Goal: Information Seeking & Learning: Find specific page/section

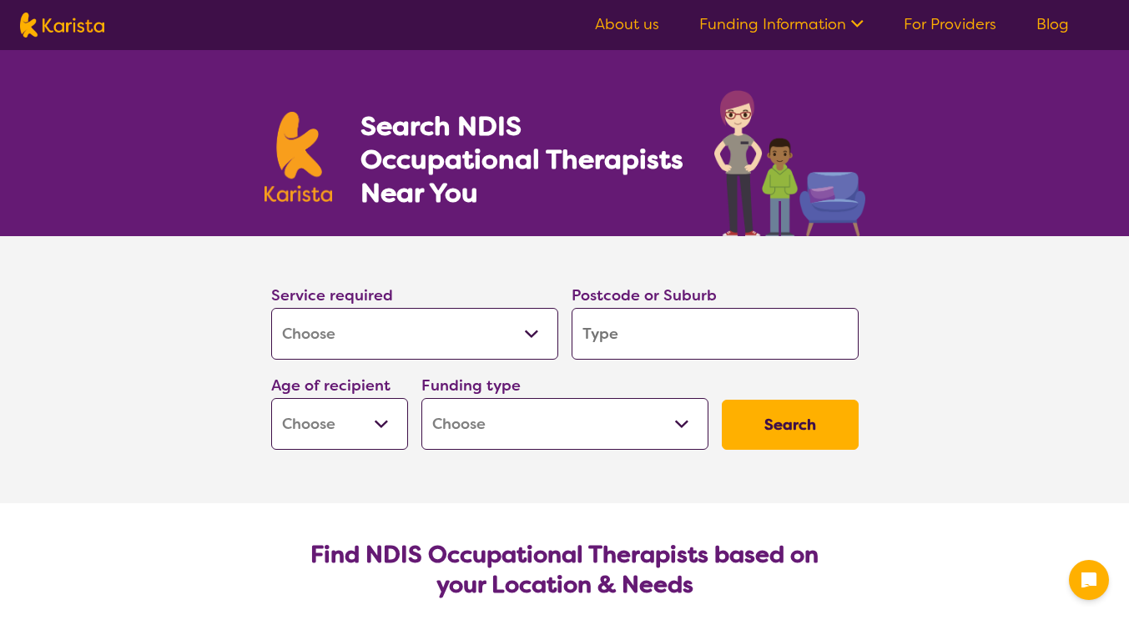
select select "[MEDICAL_DATA]"
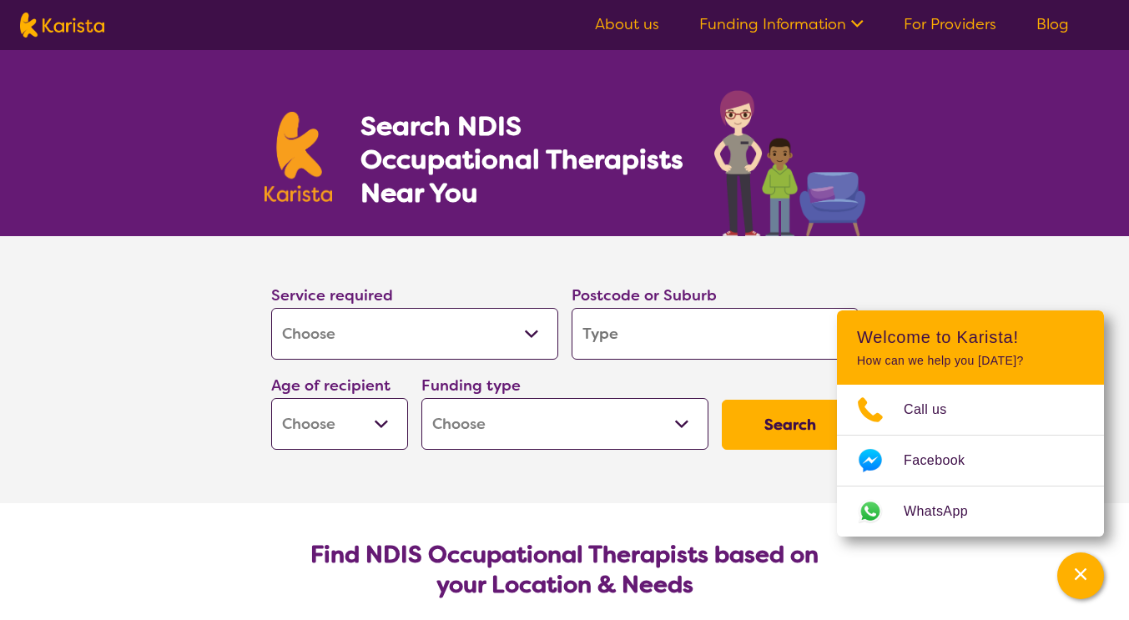
click at [396, 335] on select "Allied Health Assistant Assessment (ADHD or Autism) Behaviour support Counselli…" at bounding box center [414, 334] width 287 height 52
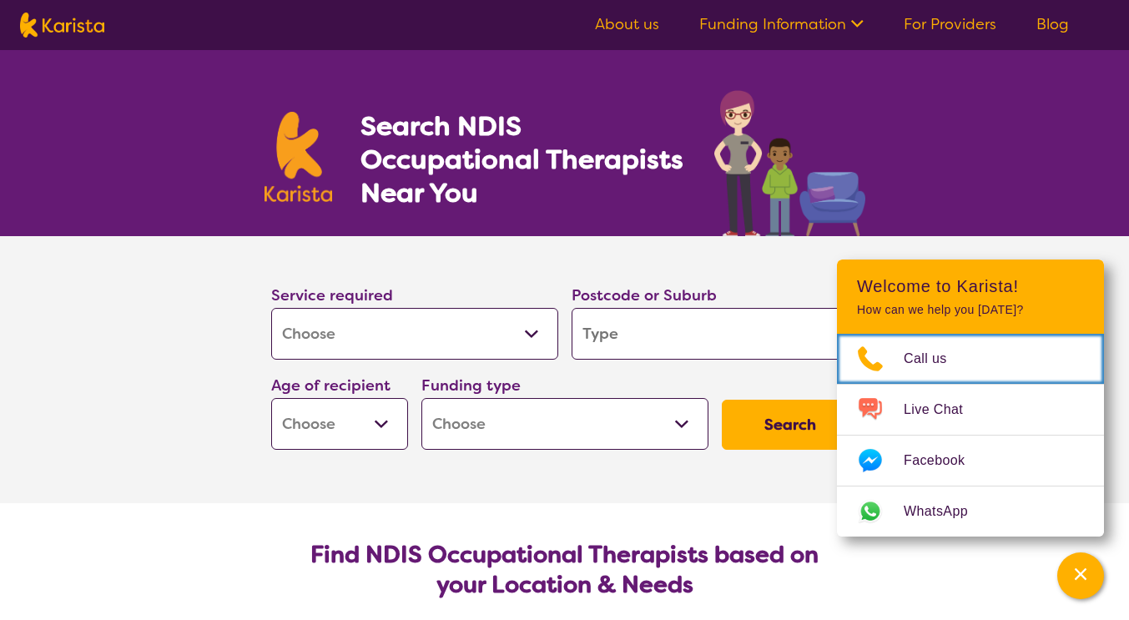
click at [396, 335] on select "Allied Health Assistant Assessment (ADHD or Autism) Behaviour support Counselli…" at bounding box center [414, 334] width 287 height 52
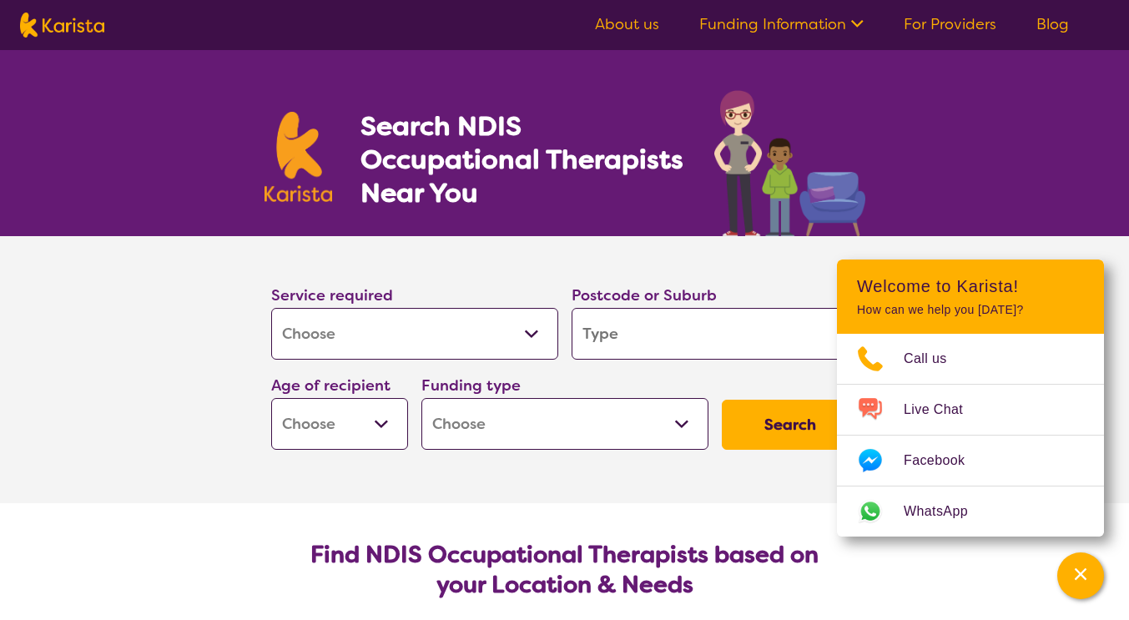
click at [622, 322] on input "search" at bounding box center [715, 334] width 287 height 52
type input "3"
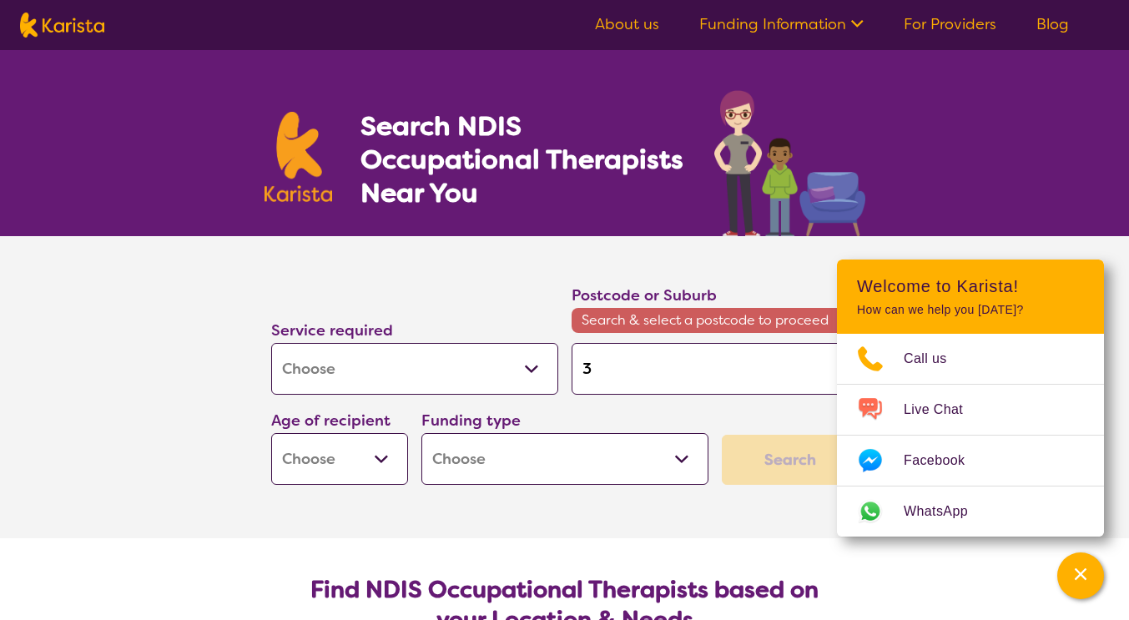
type input "37"
type input "375"
type input "3754"
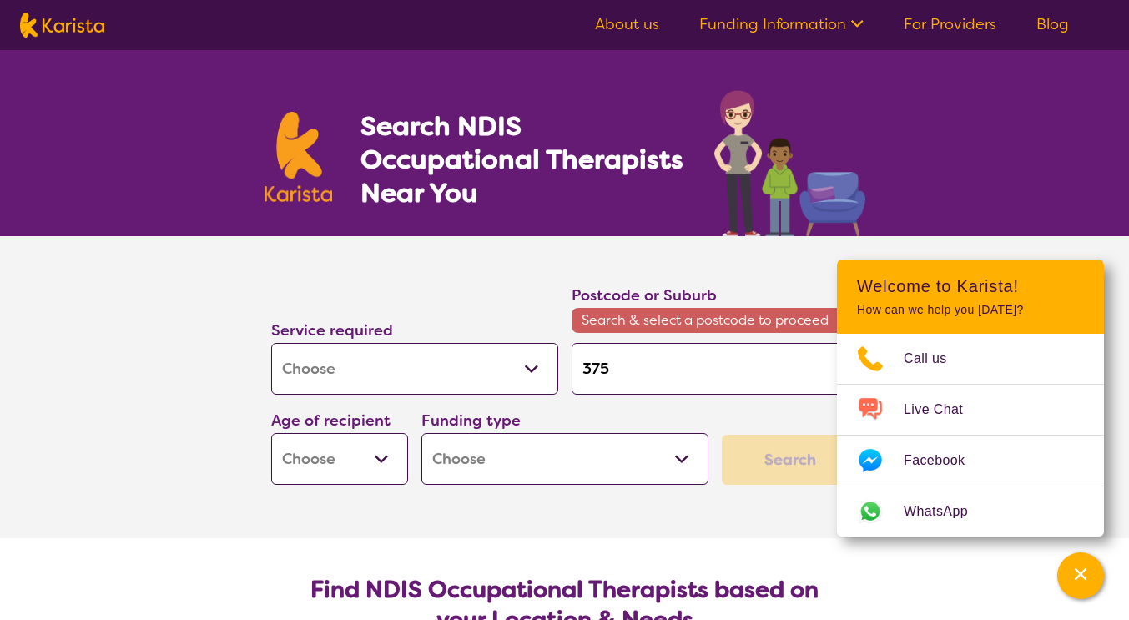
type input "3754"
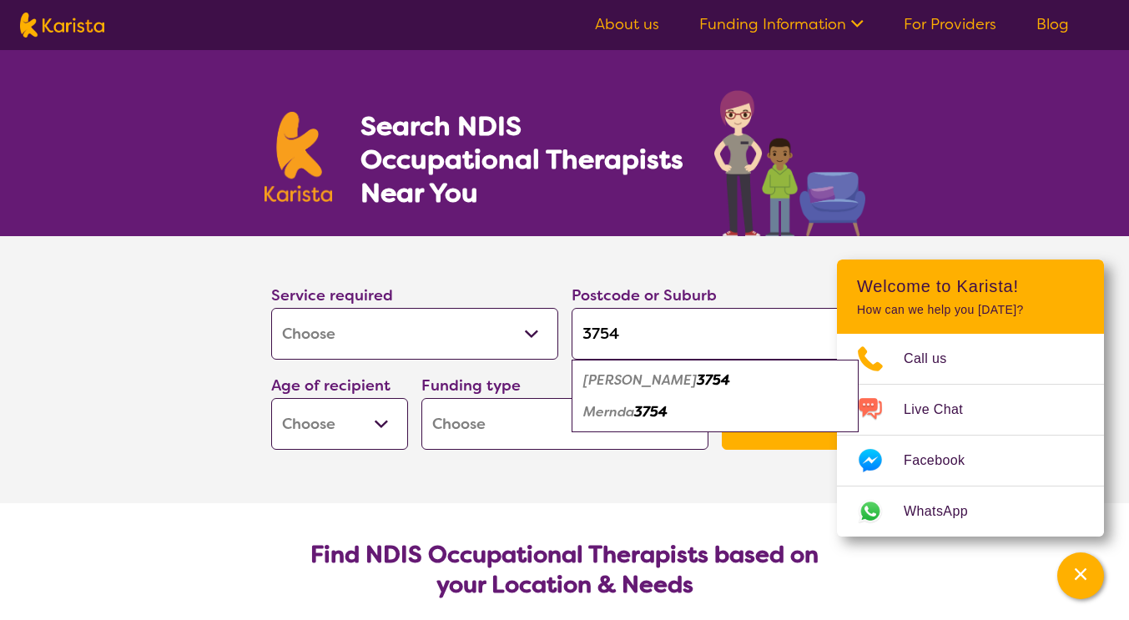
type input "3754"
click at [628, 409] on em "Mernda" at bounding box center [608, 412] width 51 height 18
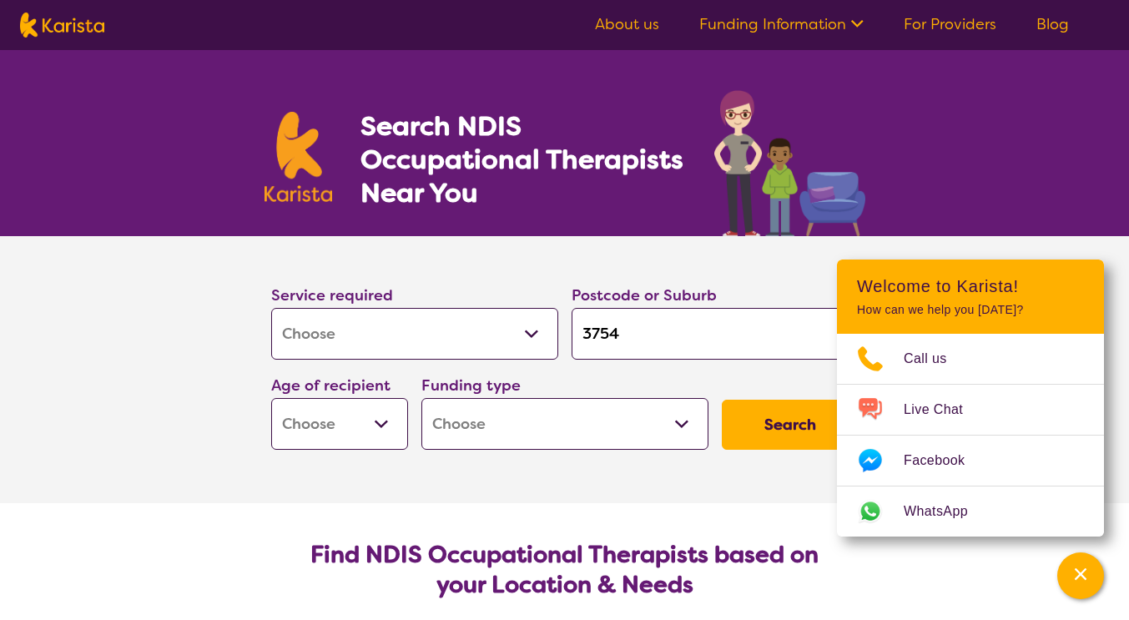
click at [320, 417] on select "Early Childhood - 0 to 9 Child - 10 to 11 Adolescent - 12 to 17 Adult - 18 to 6…" at bounding box center [339, 424] width 137 height 52
select select "EC"
click at [271, 398] on select "Early Childhood - 0 to 9 Child - 10 to 11 Adolescent - 12 to 17 Adult - 18 to 6…" at bounding box center [339, 424] width 137 height 52
select select "EC"
click at [507, 422] on select "Home Care Package (HCP) National Disability Insurance Scheme (NDIS) I don't know" at bounding box center [564, 424] width 287 height 52
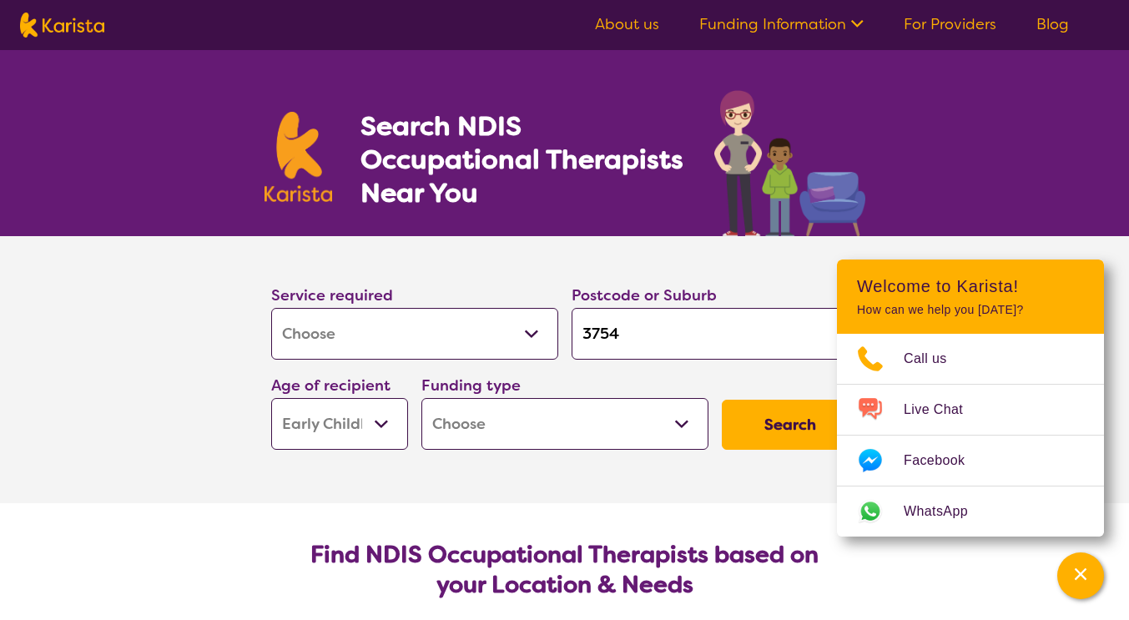
select select "NDIS"
click at [421, 398] on select "Home Care Package (HCP) National Disability Insurance Scheme (NDIS) I don't know" at bounding box center [564, 424] width 287 height 52
select select "NDIS"
click at [786, 426] on button "Search" at bounding box center [790, 425] width 137 height 50
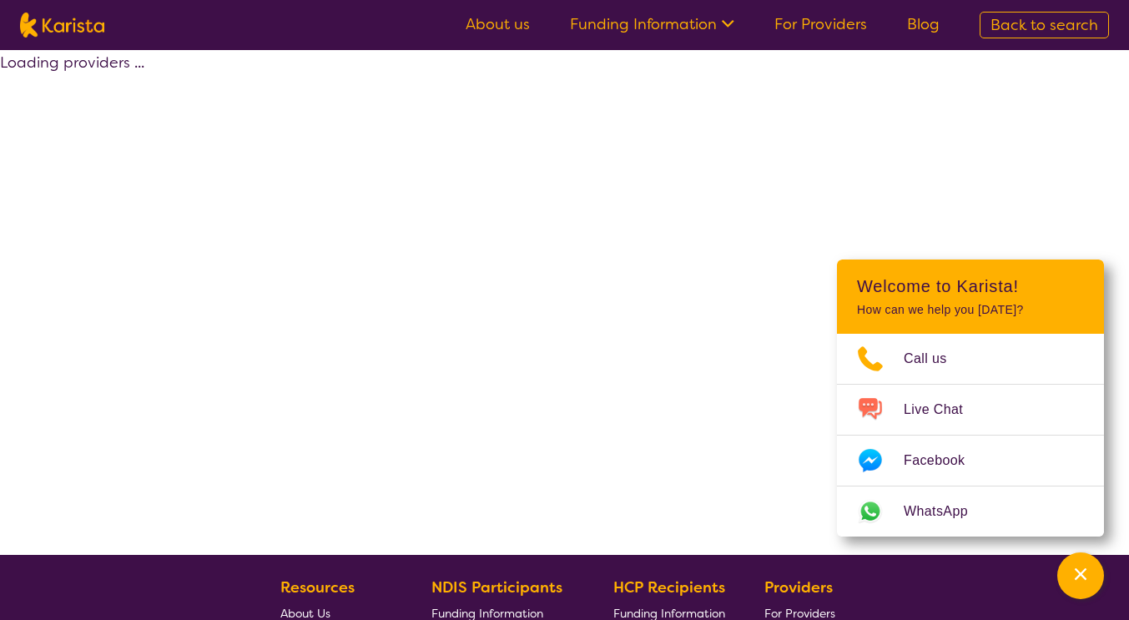
select select "by_score"
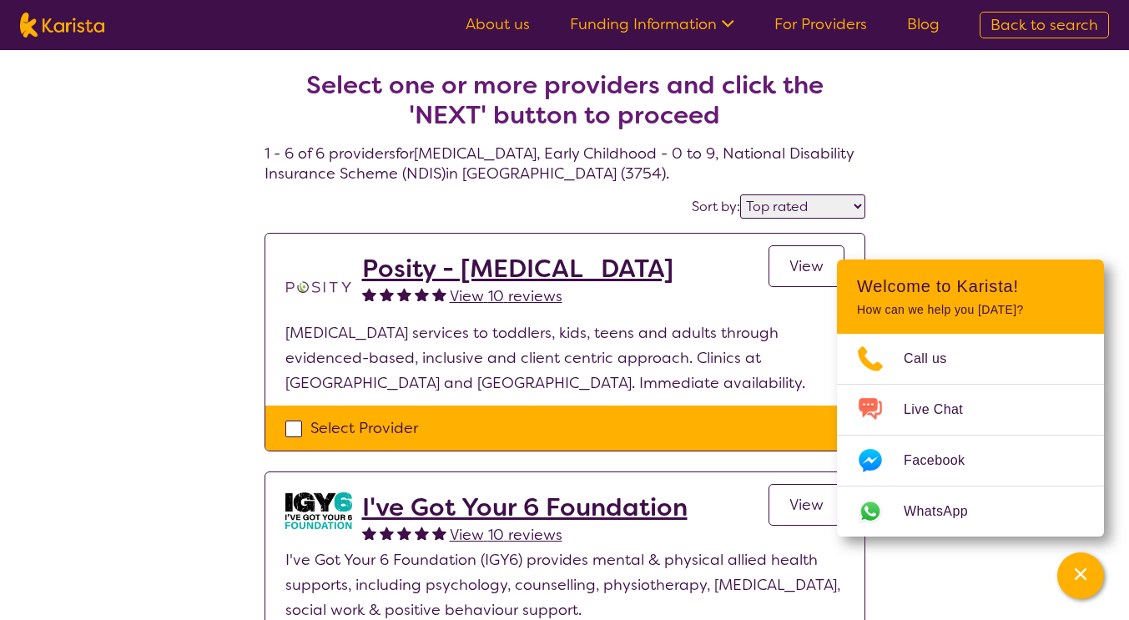
select select "[MEDICAL_DATA]"
select select "EC"
select select "NDIS"
select select "[MEDICAL_DATA]"
select select "EC"
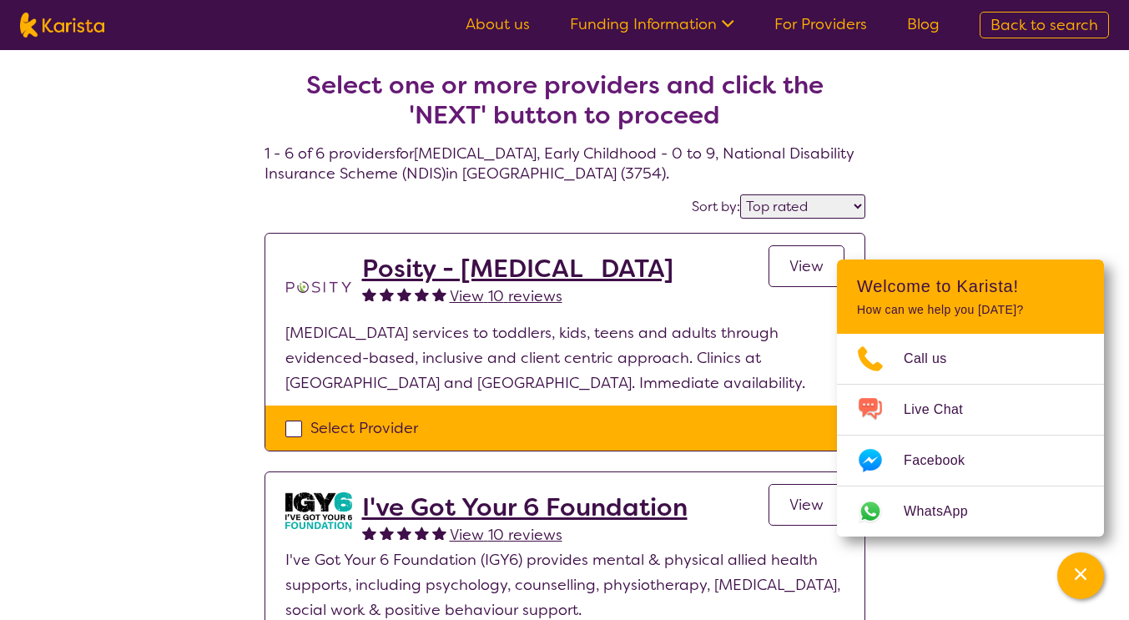
select select "NDIS"
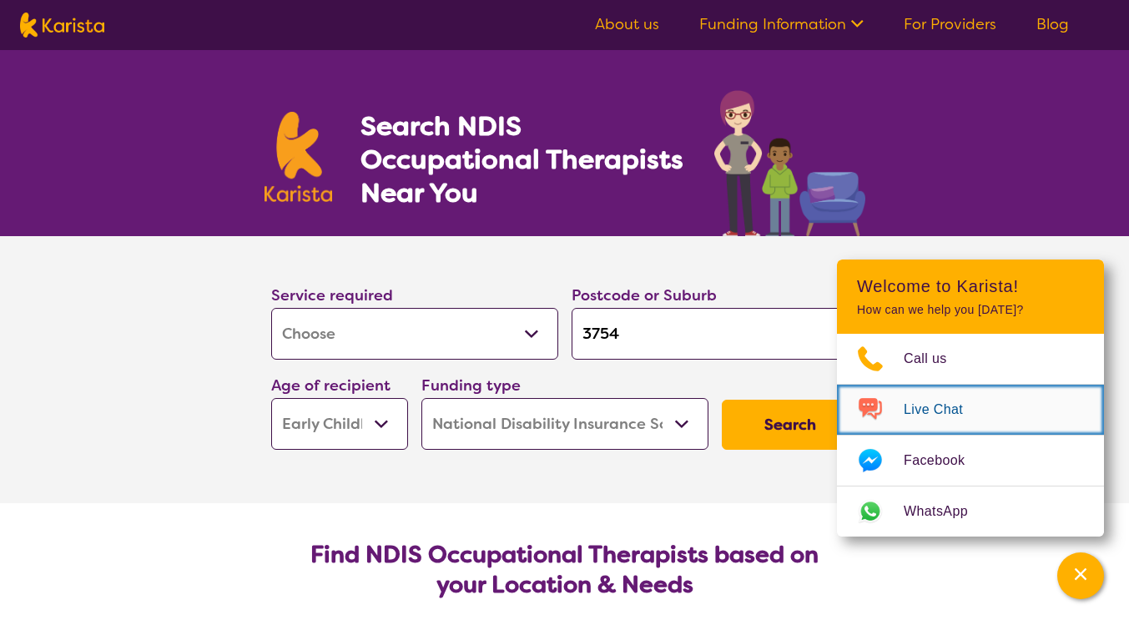
click at [913, 412] on span "Live Chat" at bounding box center [943, 409] width 79 height 25
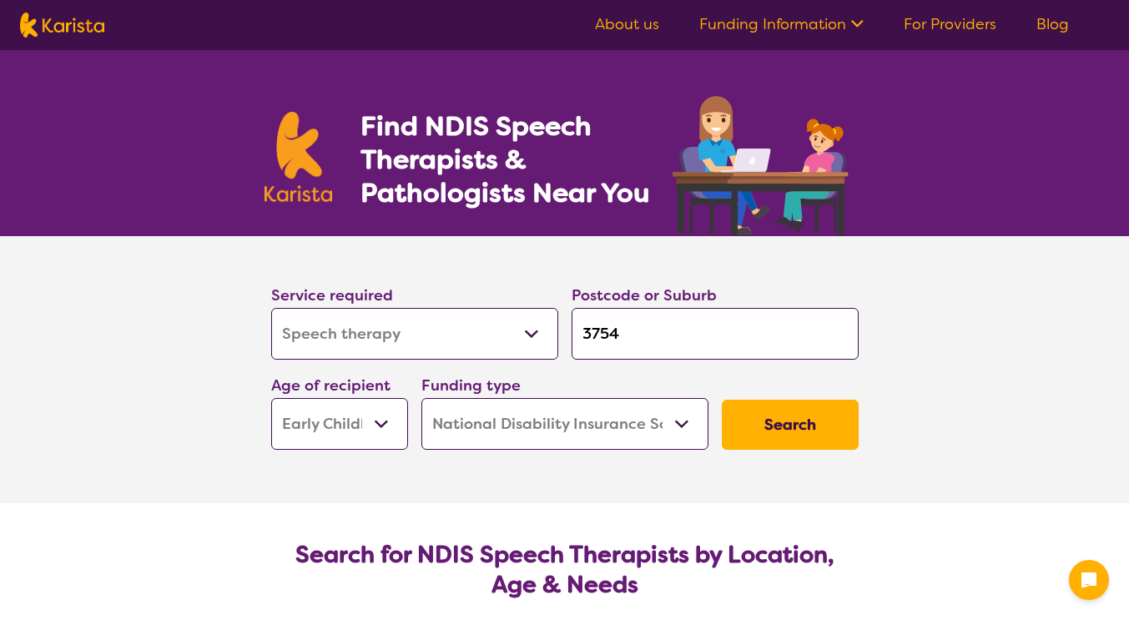
select select "Speech therapy"
select select "EC"
select select "NDIS"
select select "Speech therapy"
select select "EC"
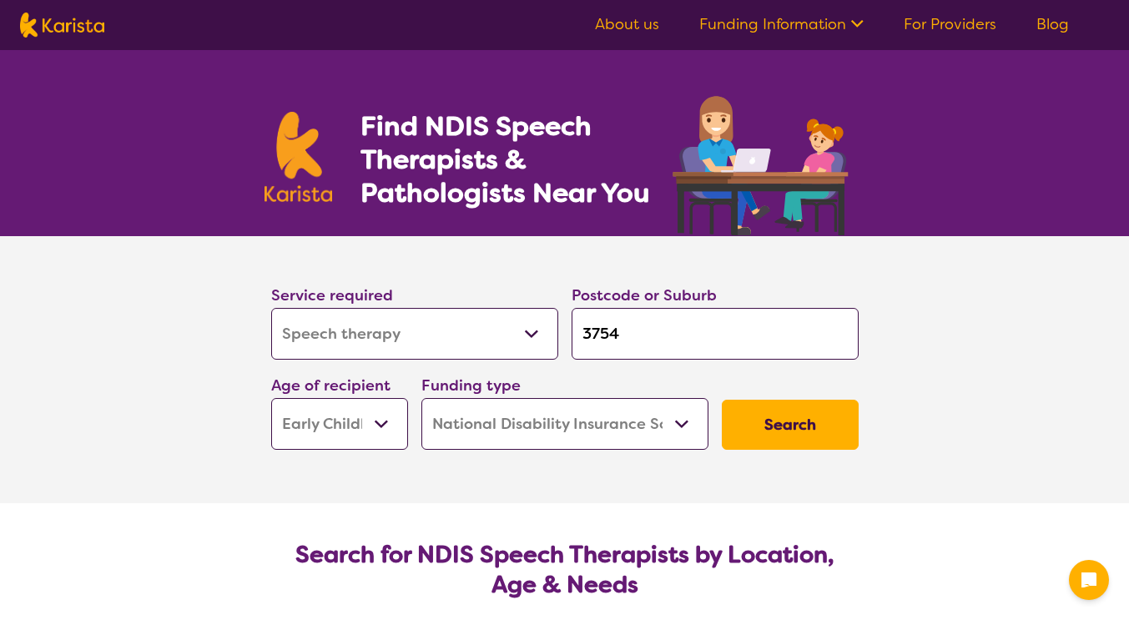
select select "NDIS"
click at [1092, 576] on icon at bounding box center [1088, 579] width 15 height 15
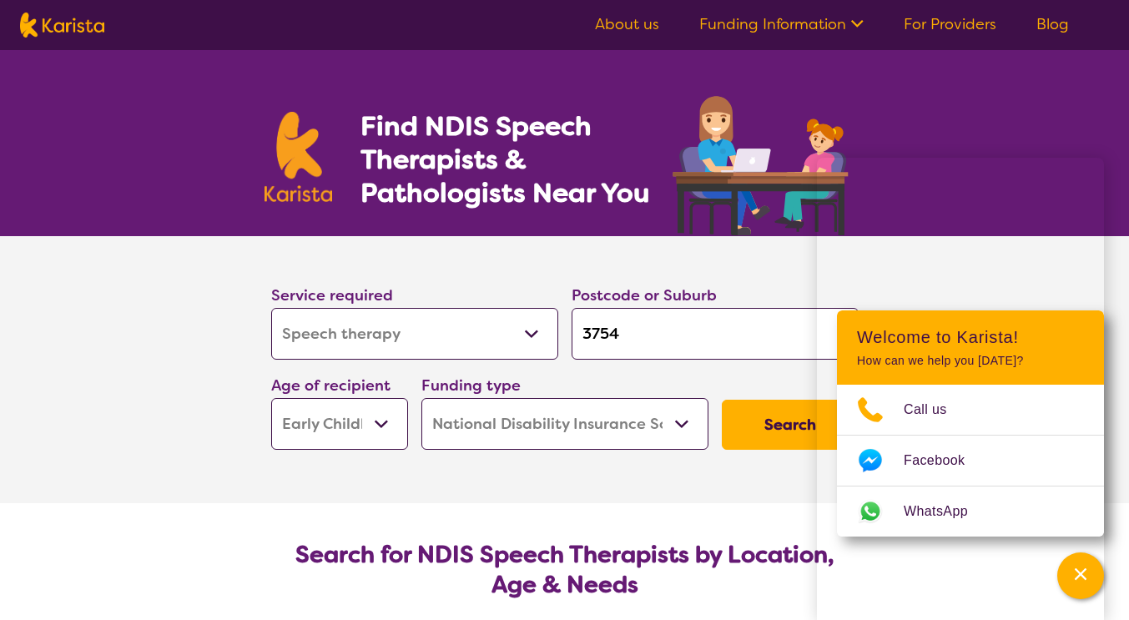
click at [746, 370] on div "Service required Allied Health Assistant Assessment ([MEDICAL_DATA] or [MEDICAL…" at bounding box center [565, 366] width 601 height 180
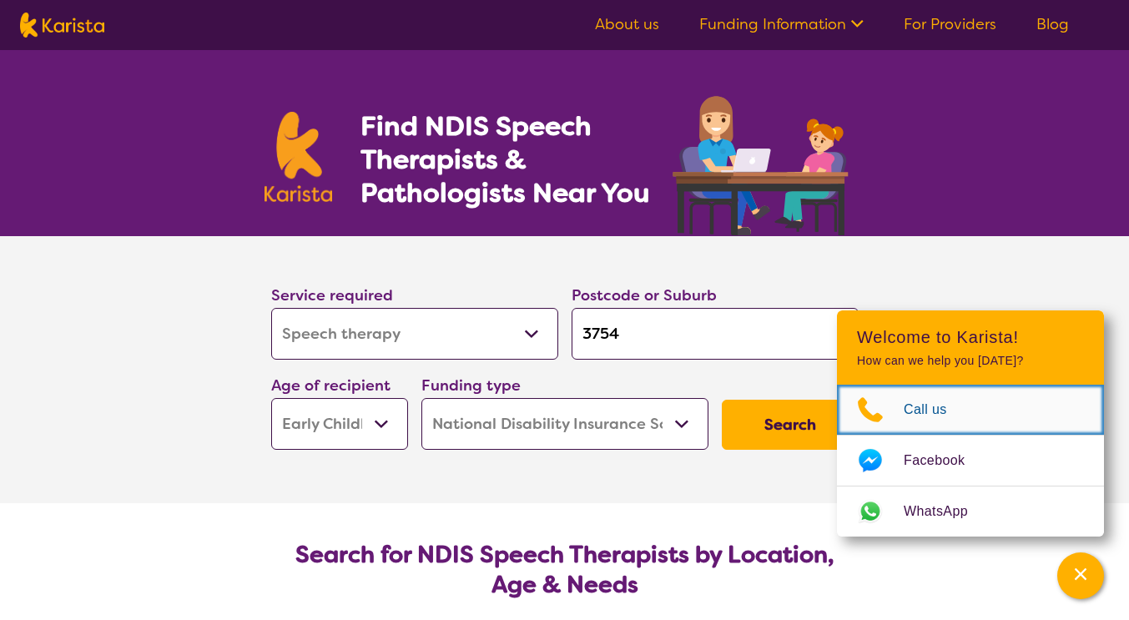
click at [944, 401] on span "Call us" at bounding box center [935, 409] width 63 height 25
click at [974, 435] on link "Call us" at bounding box center [970, 410] width 267 height 50
